Goal: Task Accomplishment & Management: Manage account settings

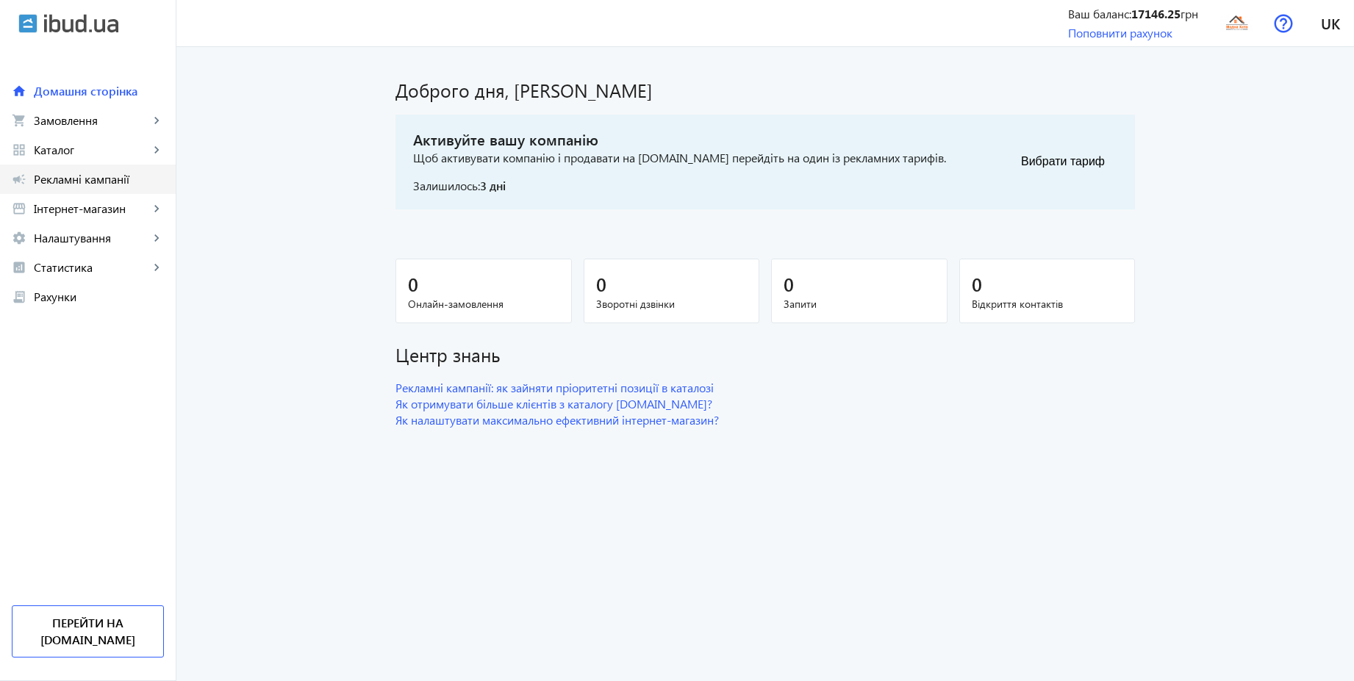
click at [87, 182] on span "Рекламні кампанії" at bounding box center [99, 179] width 130 height 15
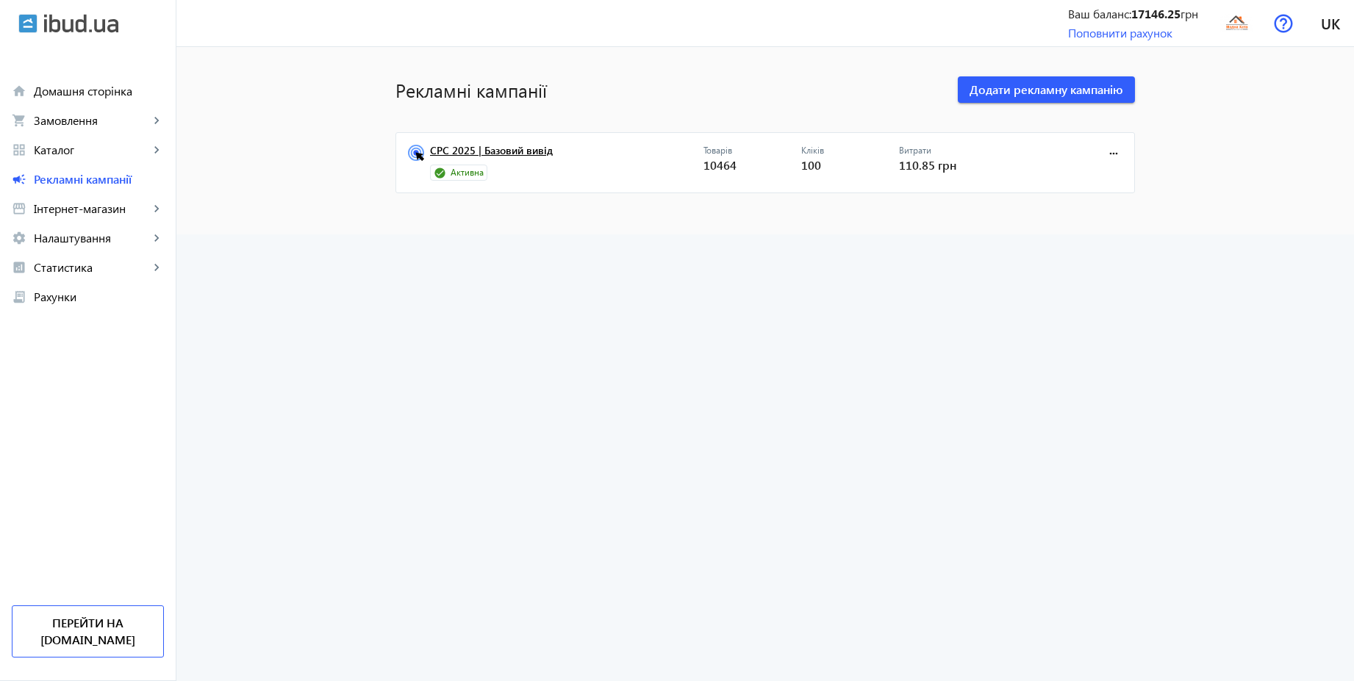
click at [492, 154] on link "CPC 2025 | Базовий вивід" at bounding box center [566, 155] width 273 height 21
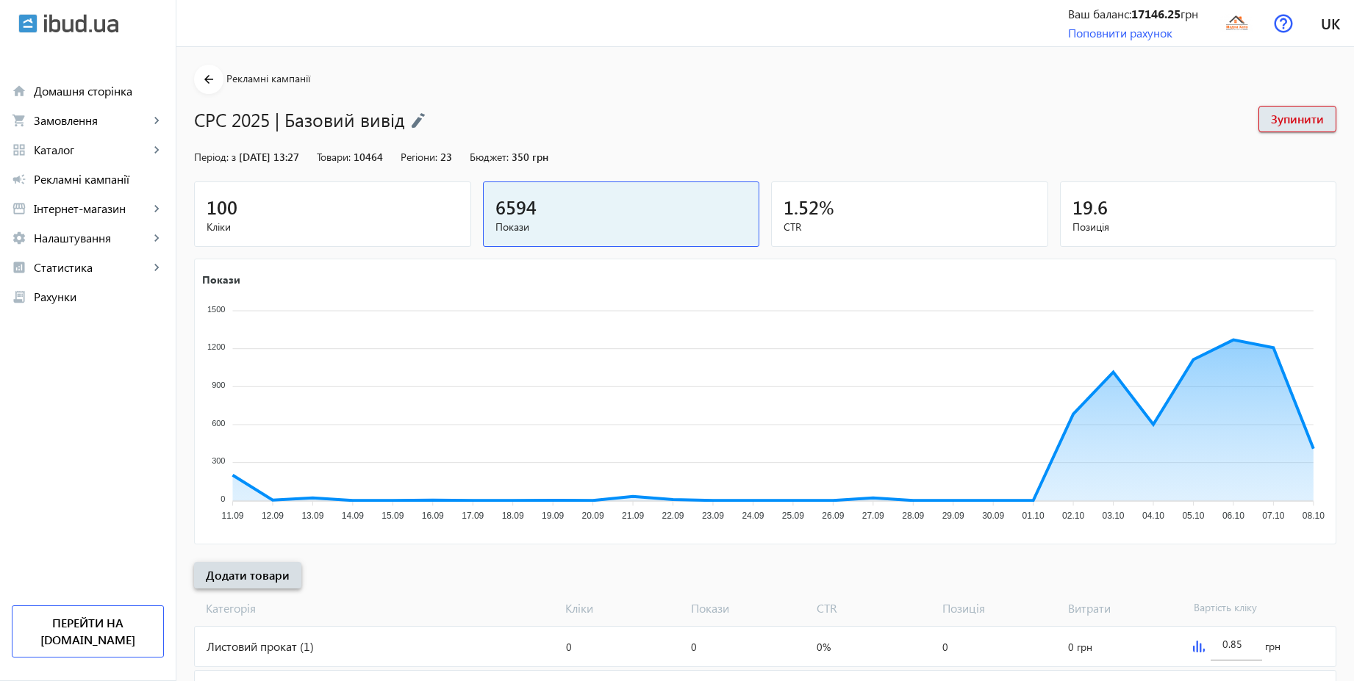
click at [264, 579] on span "Додати товари" at bounding box center [248, 576] width 84 height 16
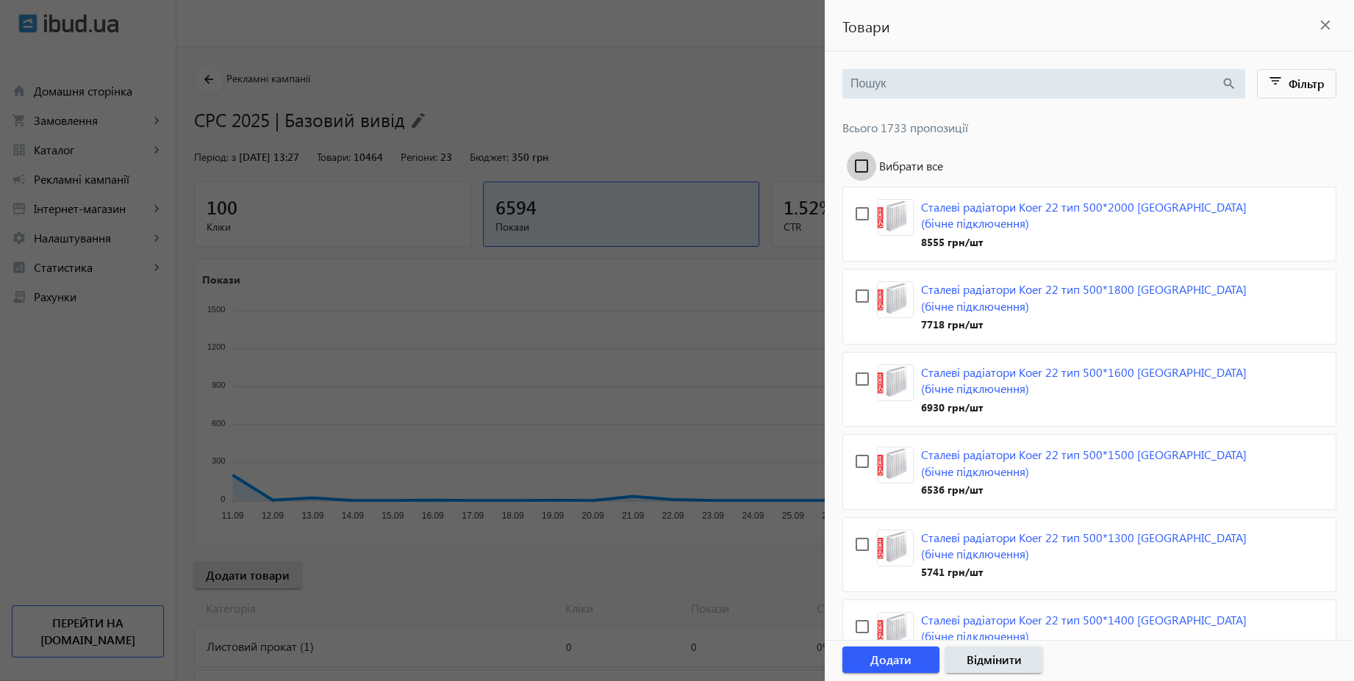
click at [861, 168] on input "Вибрати все" at bounding box center [861, 165] width 29 height 29
checkbox input "true"
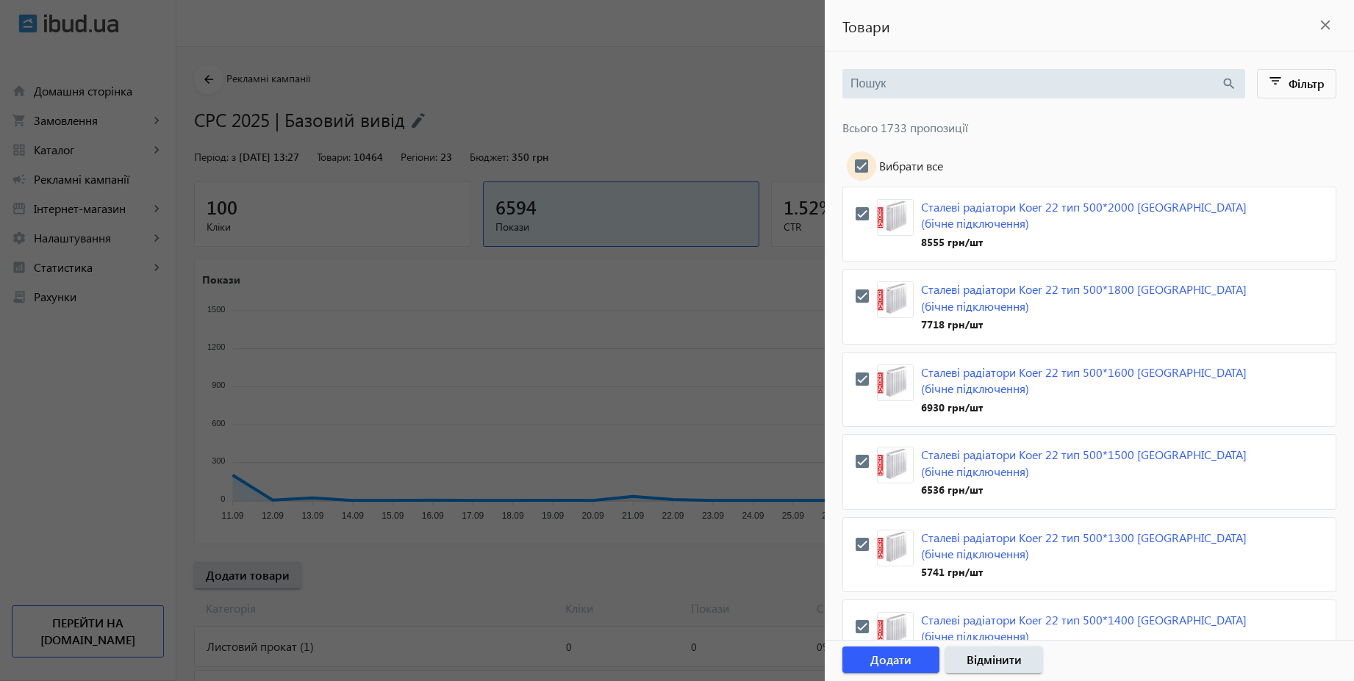
checkbox input "true"
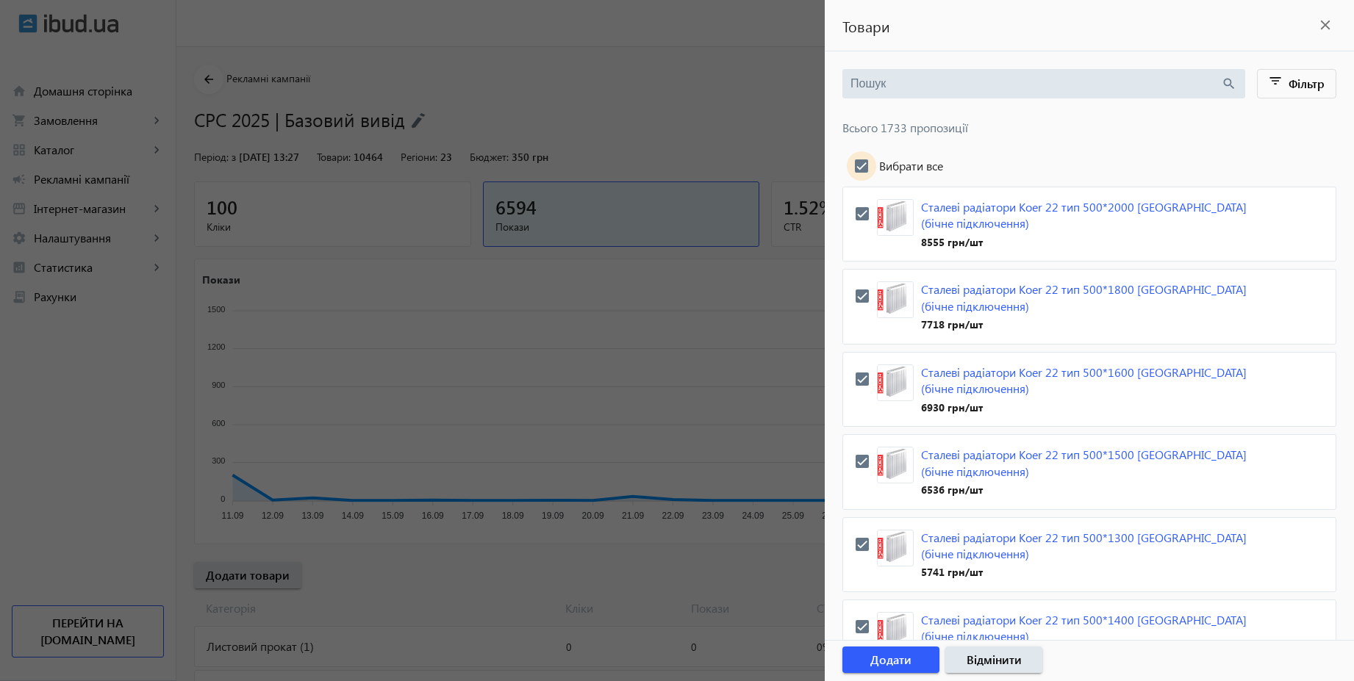
checkbox input "true"
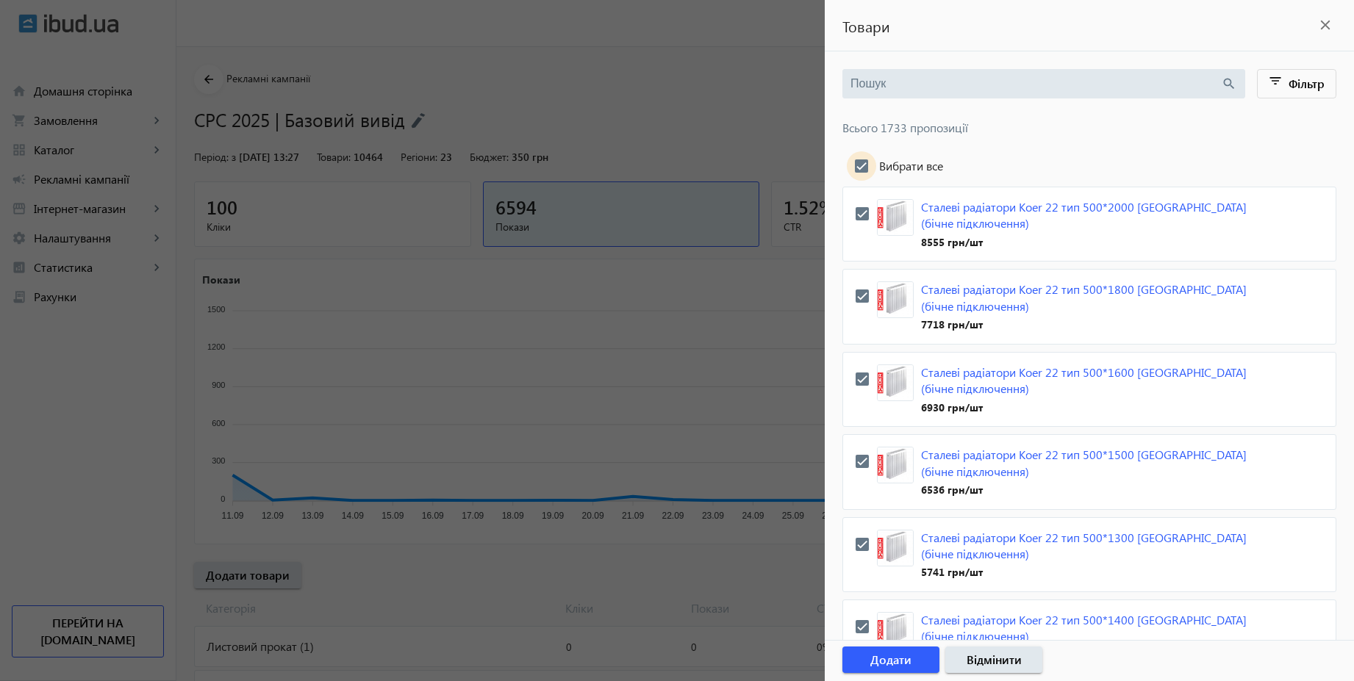
checkbox input "true"
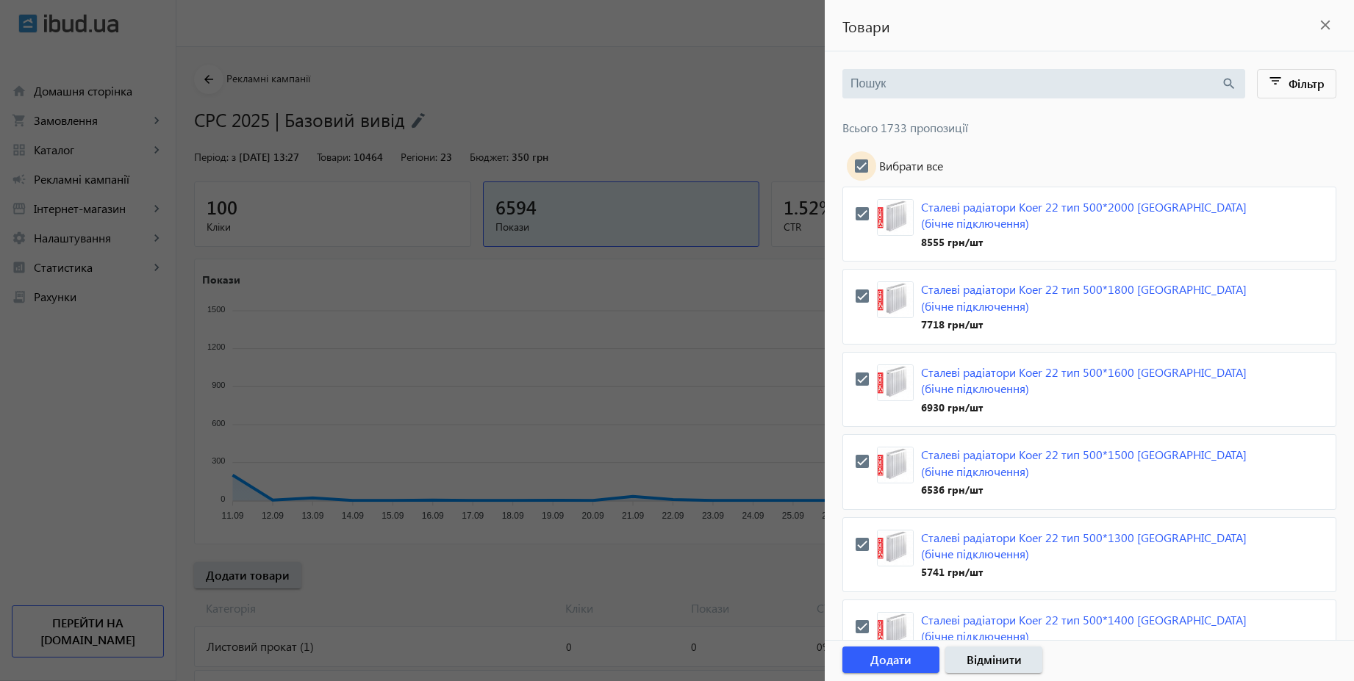
checkbox input "true"
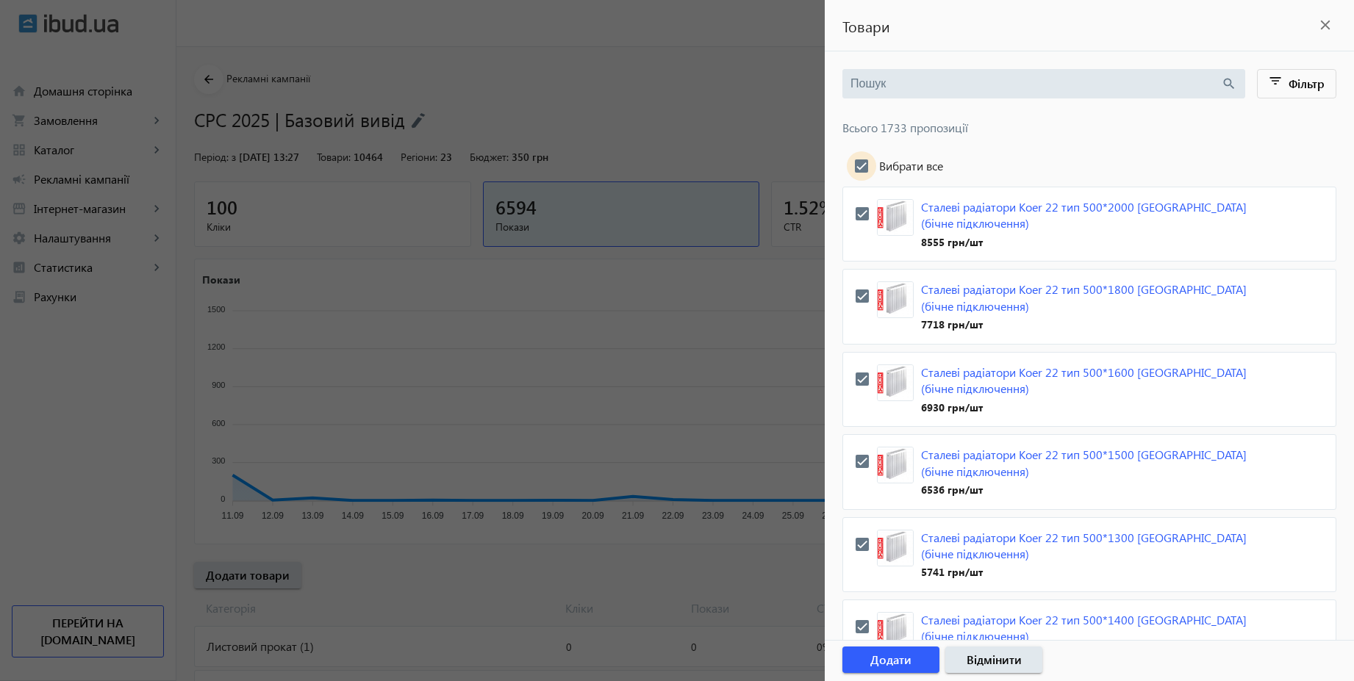
checkbox input "true"
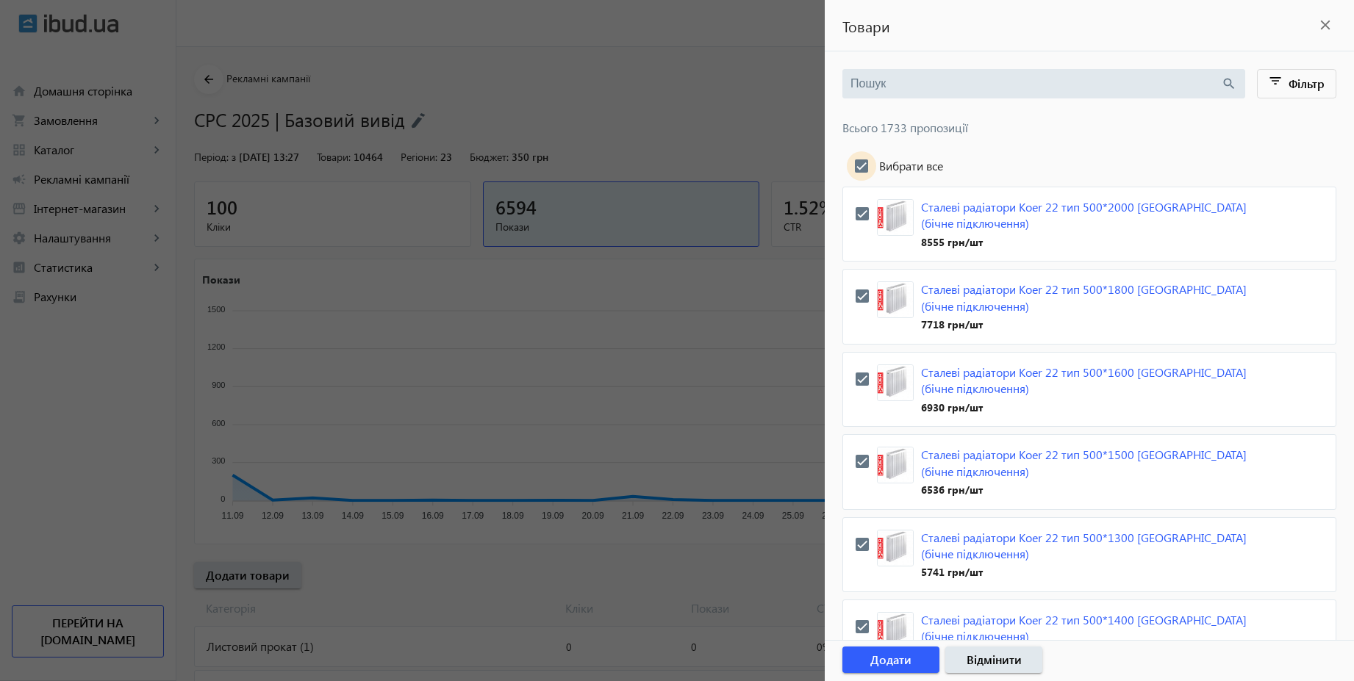
checkbox input "true"
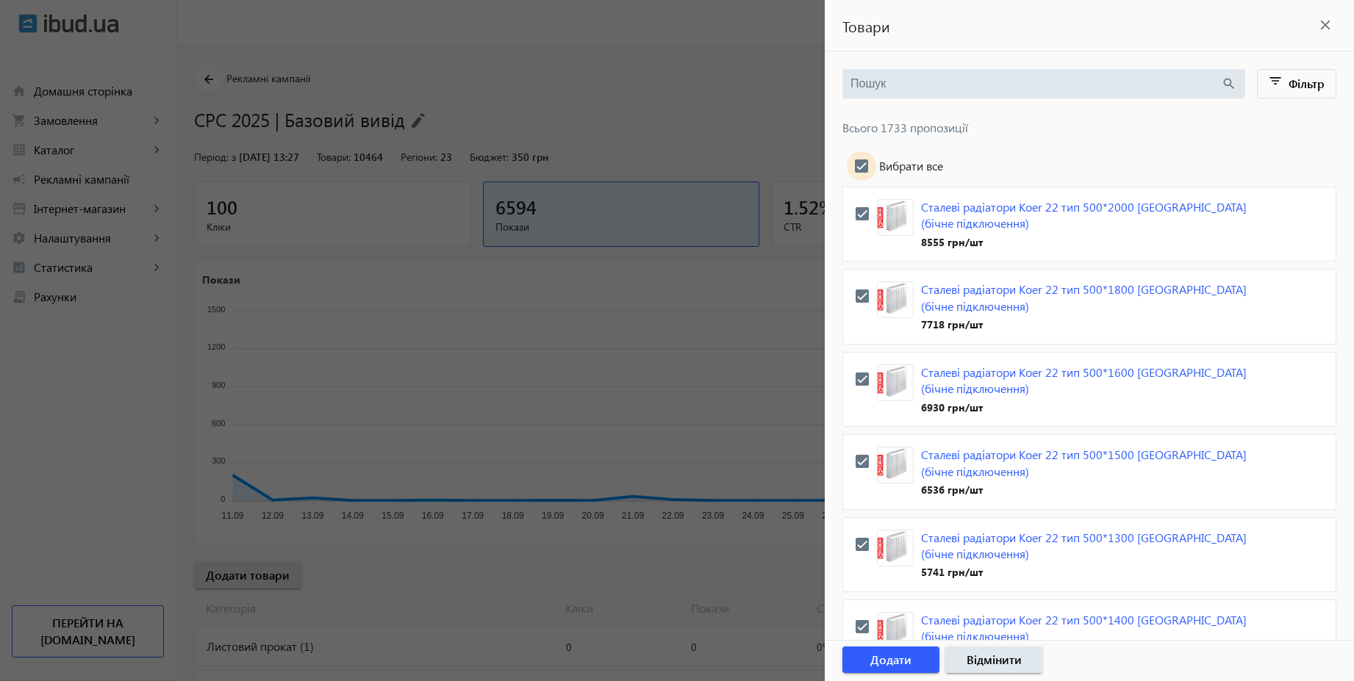
checkbox input "true"
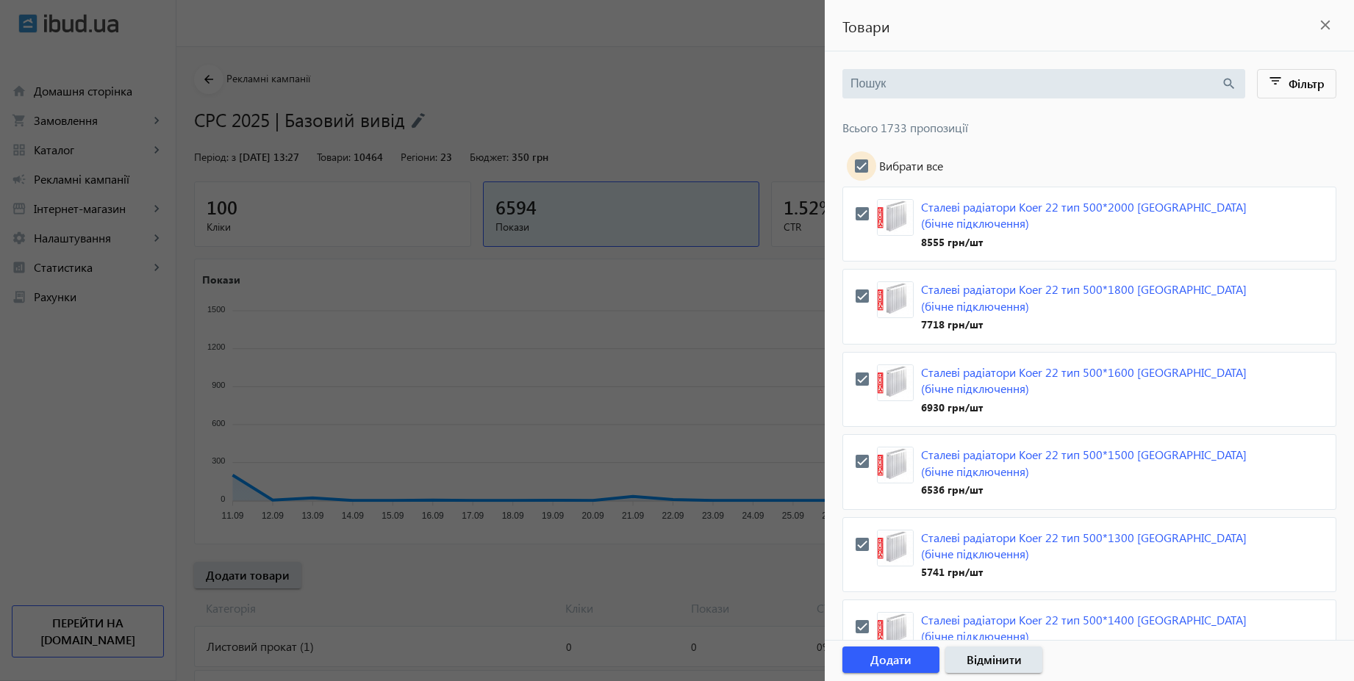
checkbox input "true"
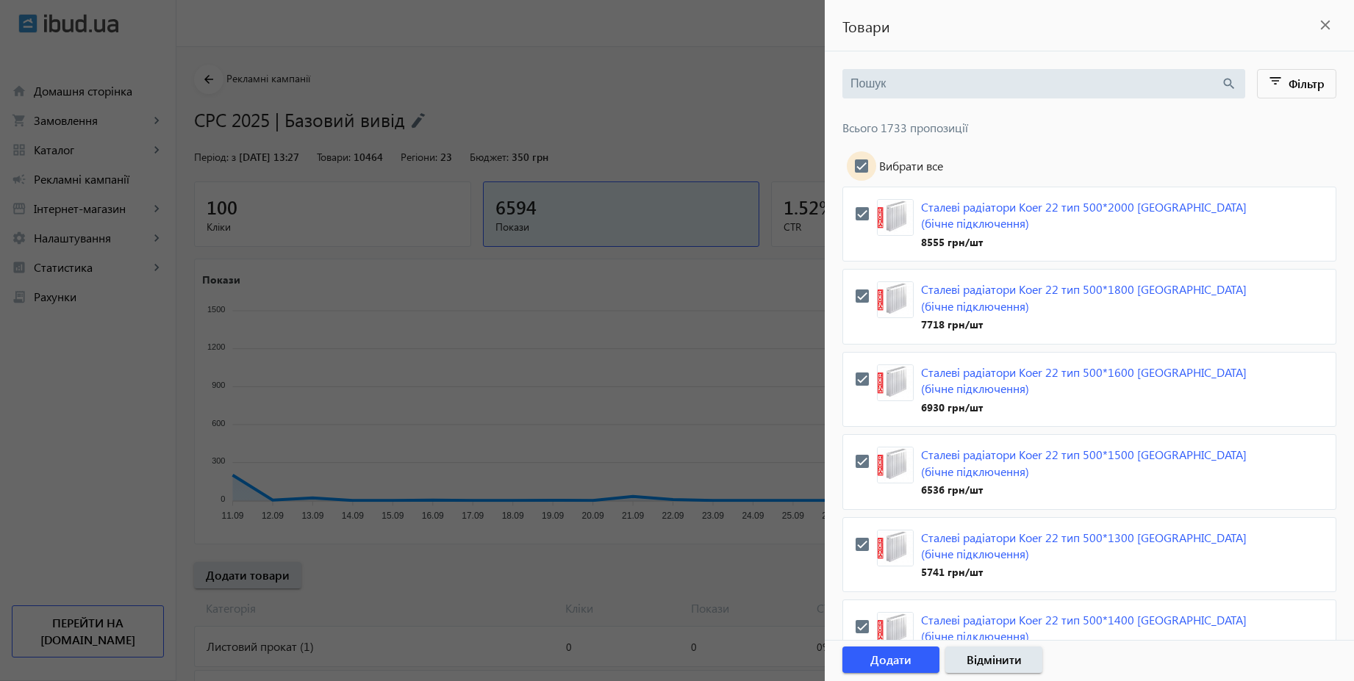
checkbox input "true"
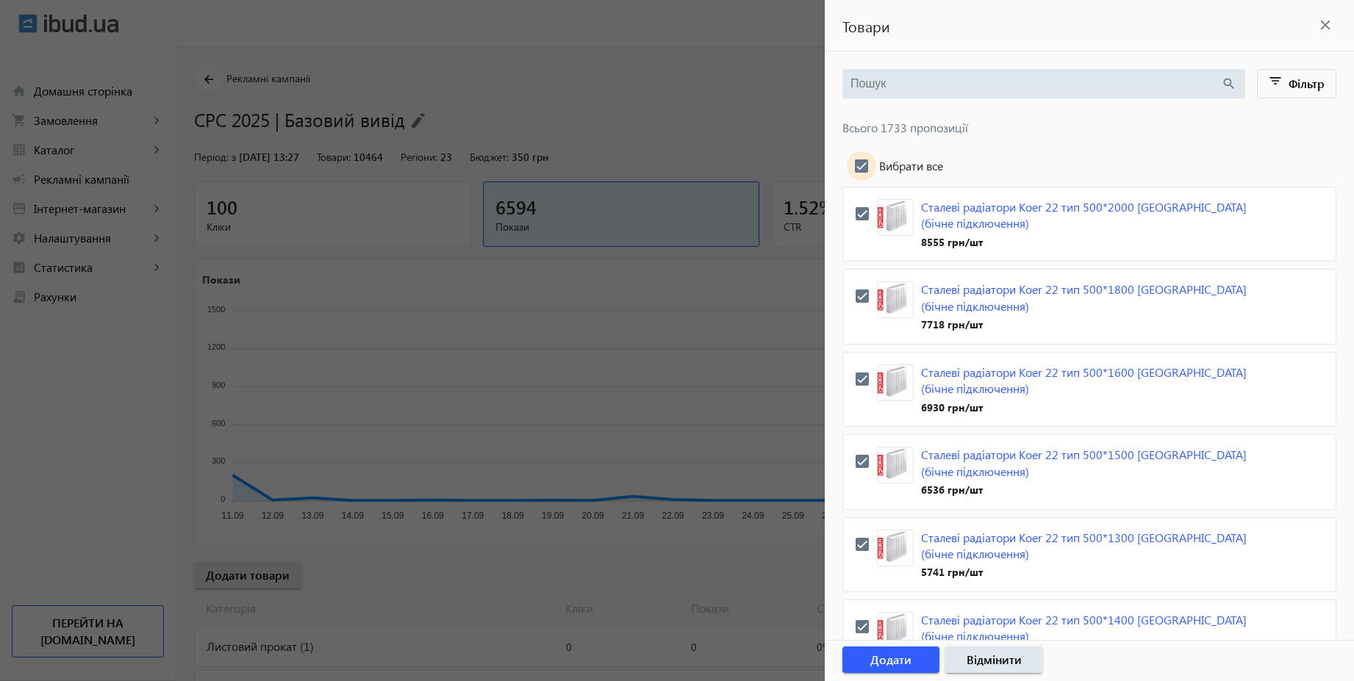
checkbox input "true"
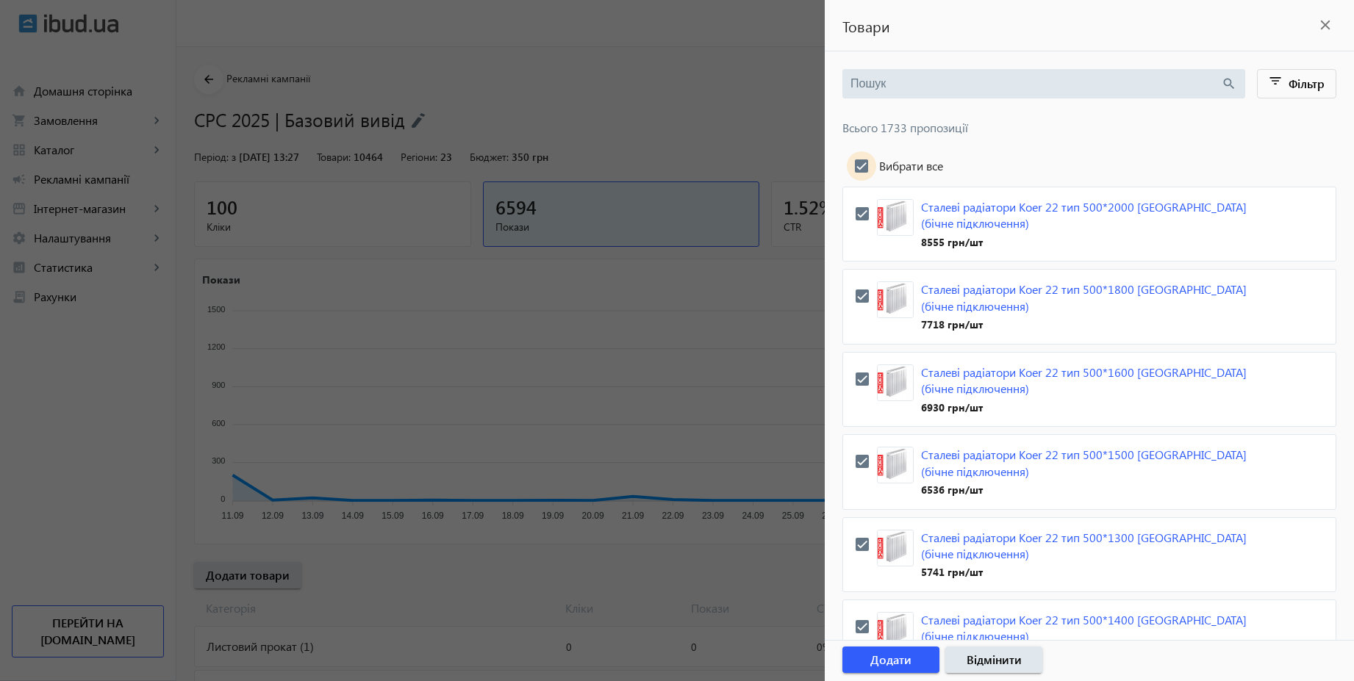
checkbox input "true"
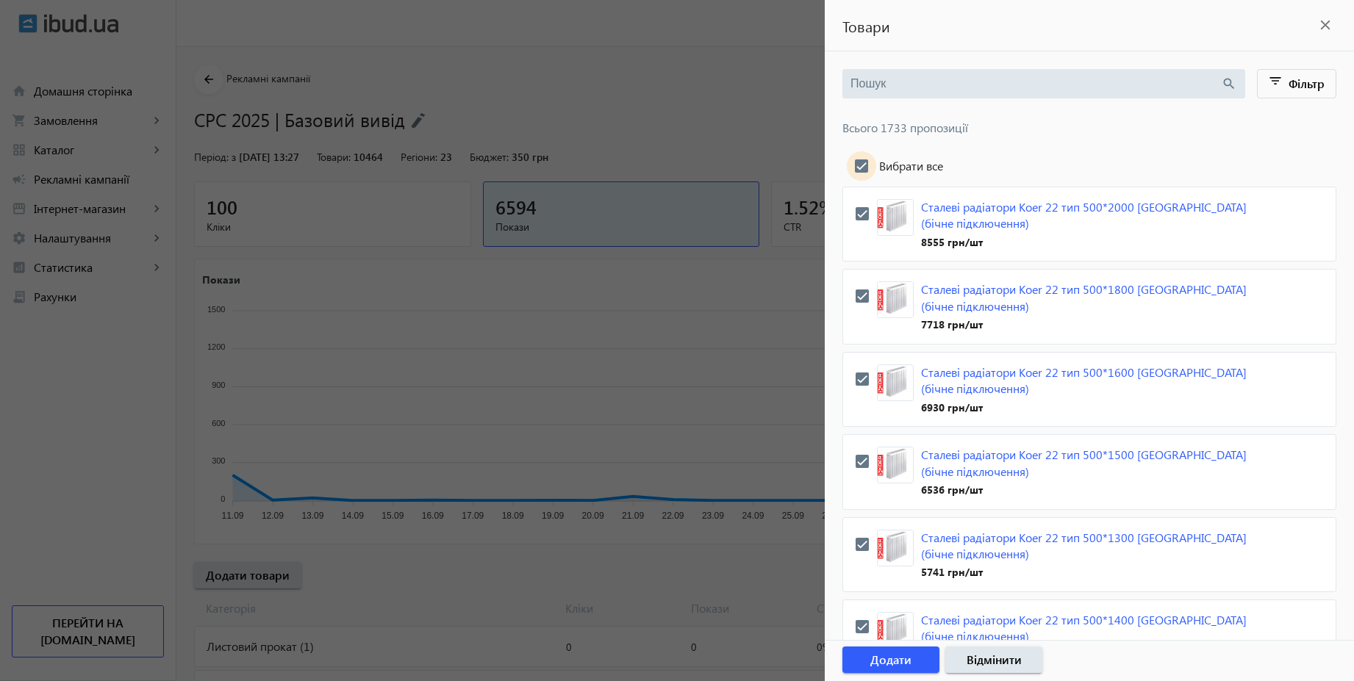
checkbox input "true"
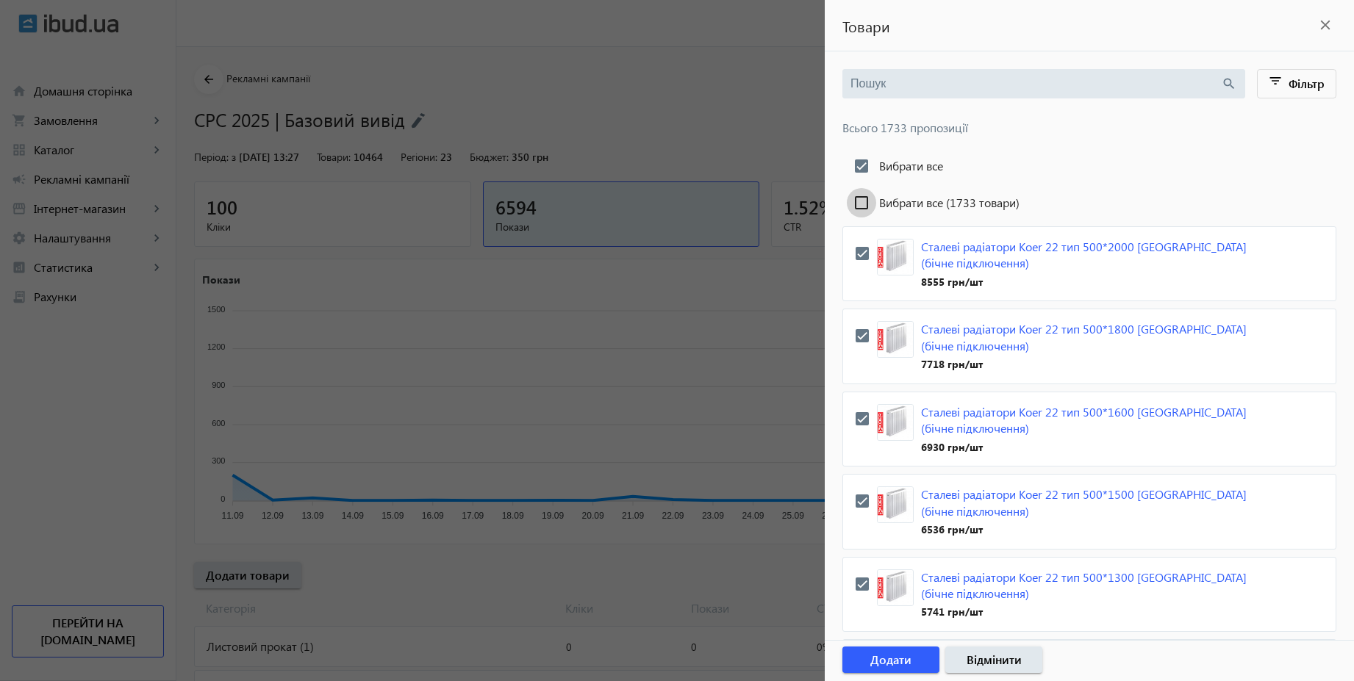
click at [857, 204] on input "Вибрати все (1733 товари)" at bounding box center [861, 202] width 29 height 29
checkbox input "true"
click at [915, 666] on span "button" at bounding box center [890, 660] width 97 height 35
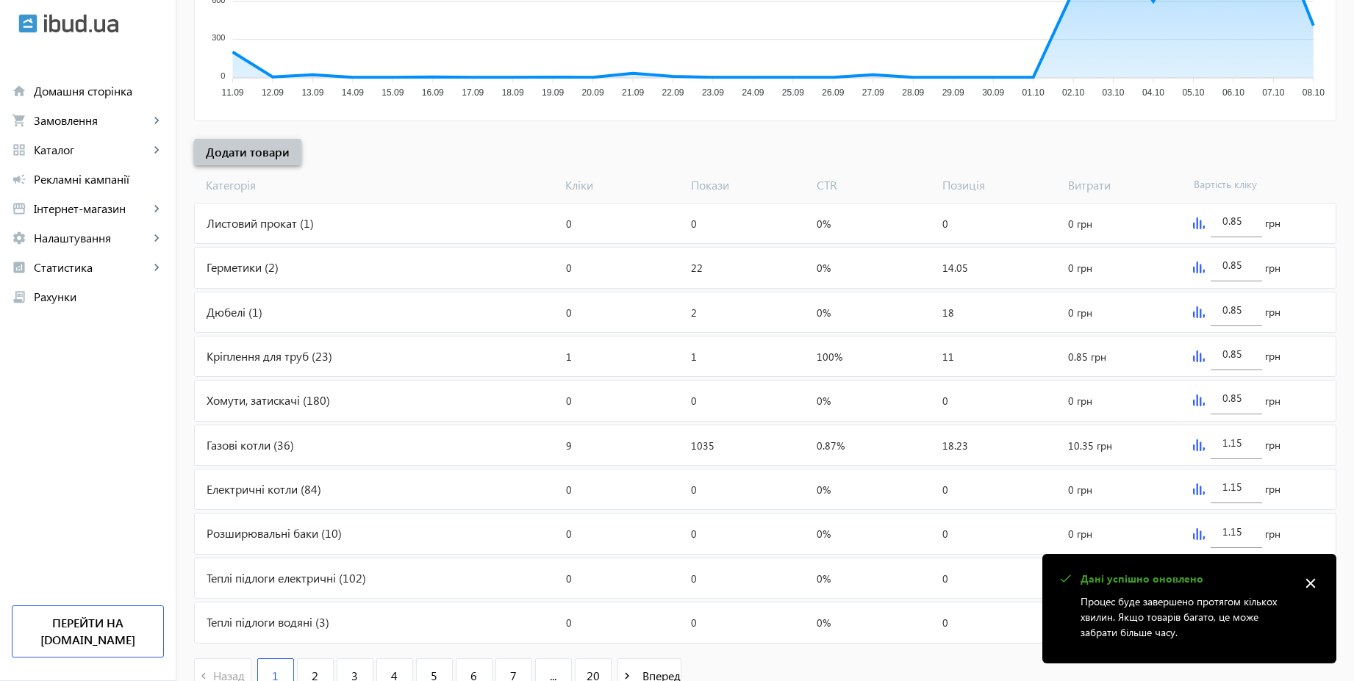
scroll to position [493, 0]
